Goal: Task Accomplishment & Management: Manage account settings

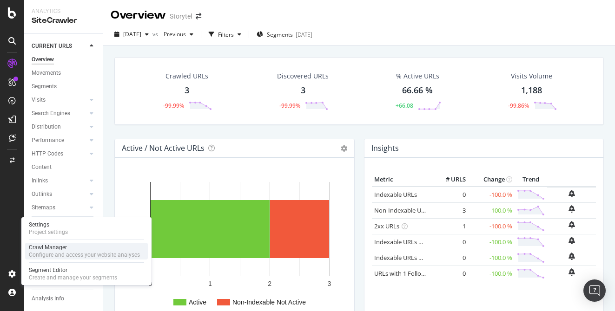
click at [72, 251] on div "Configure and access your website analyses" at bounding box center [84, 254] width 111 height 7
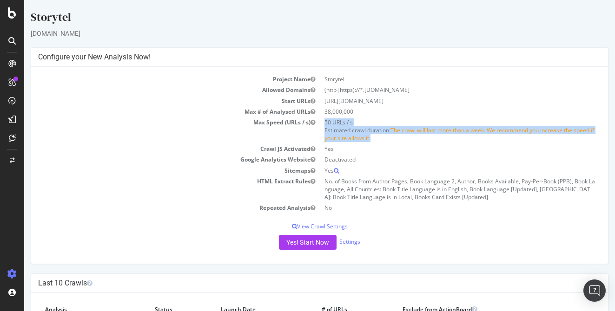
drag, startPoint x: 420, startPoint y: 123, endPoint x: 425, endPoint y: 141, distance: 18.4
click at [425, 141] on td "50 URLs / s Estimated crawl duration: The crawl will last more than a week. We …" at bounding box center [461, 130] width 282 height 26
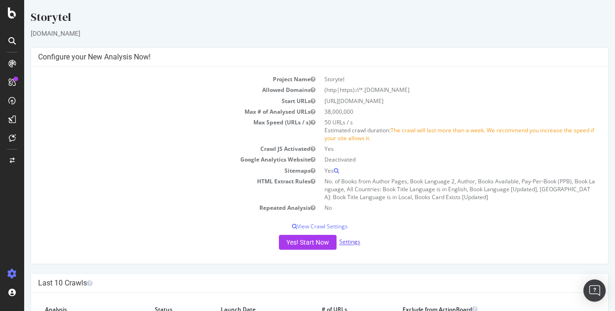
click at [351, 243] on link "Settings" at bounding box center [349, 242] width 21 height 8
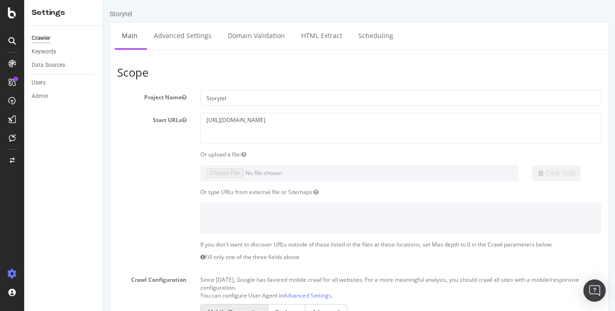
click at [291, 156] on div "Or upload a file:" at bounding box center [400, 155] width 415 height 8
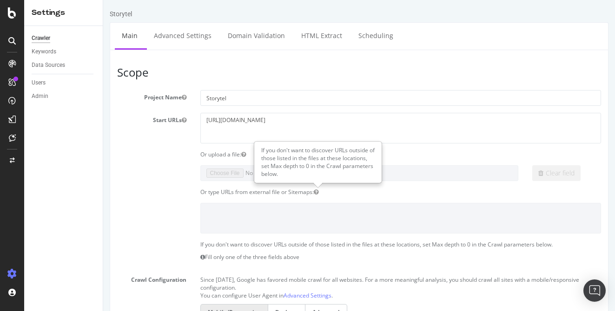
click at [318, 190] on icon "button" at bounding box center [316, 193] width 5 height 6
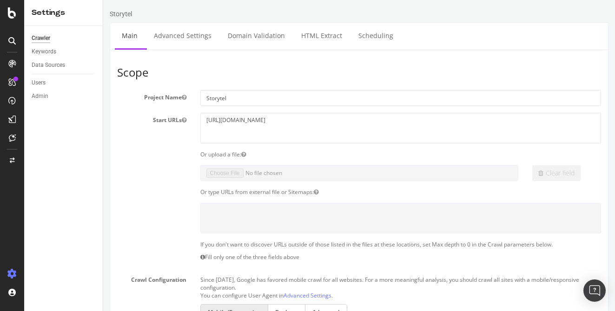
click at [325, 66] on h3 "Scope" at bounding box center [359, 72] width 484 height 12
click at [368, 39] on link "Scheduling" at bounding box center [375, 36] width 49 height 26
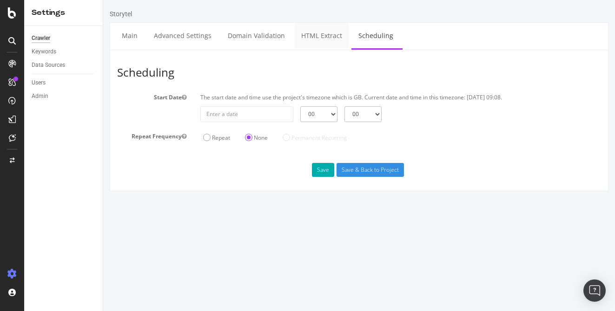
click at [320, 39] on link "HTML Extract" at bounding box center [321, 36] width 55 height 26
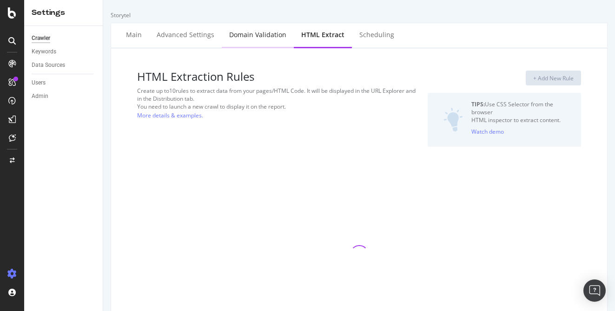
select select "count"
select select "exist"
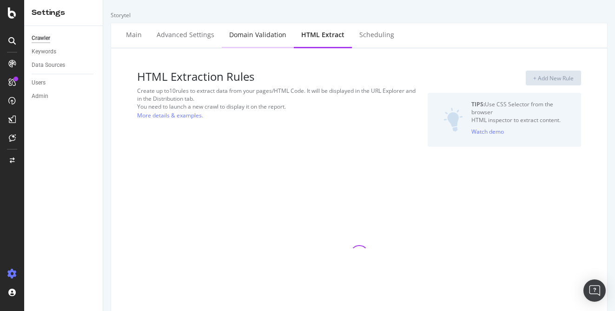
select select "exist"
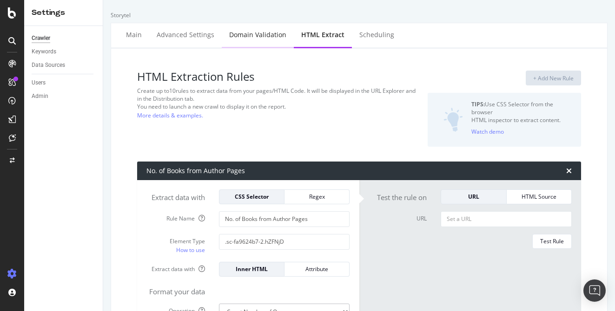
click at [249, 35] on div "Domain Validation" at bounding box center [257, 34] width 57 height 9
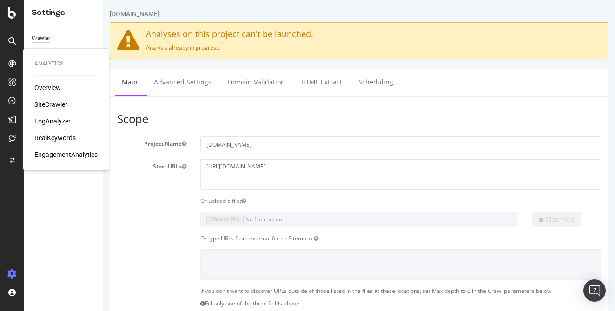
scroll to position [48, 0]
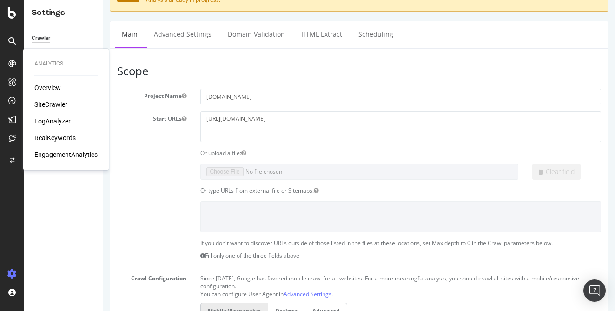
click at [163, 175] on div "Clear field" at bounding box center [359, 172] width 498 height 16
click at [185, 170] on div "Clear field" at bounding box center [359, 172] width 498 height 16
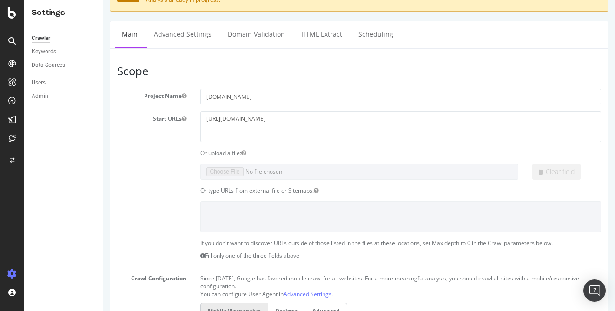
click at [67, 179] on div "Crawler Keywords Data Sources Users Admin" at bounding box center [63, 168] width 79 height 285
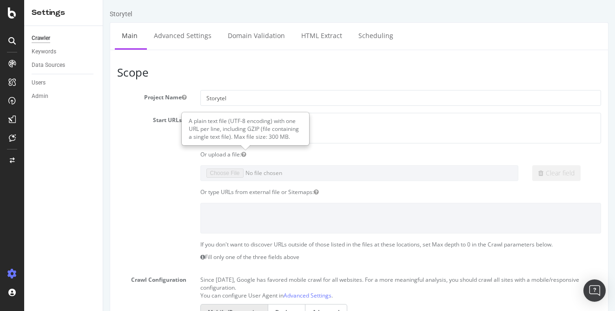
click at [245, 155] on icon "button" at bounding box center [243, 155] width 5 height 6
